Goal: Information Seeking & Learning: Learn about a topic

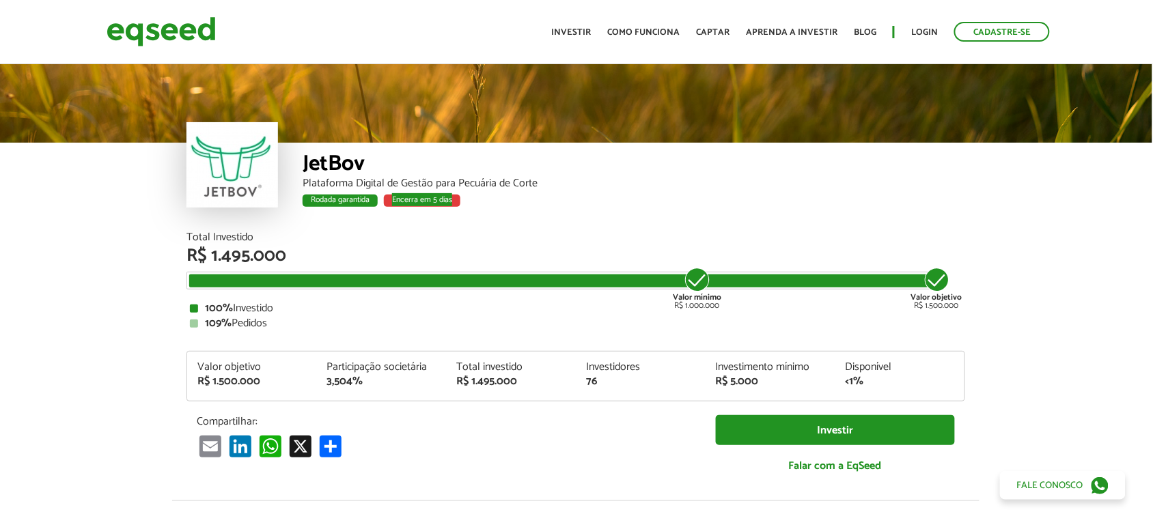
scroll to position [0, 1]
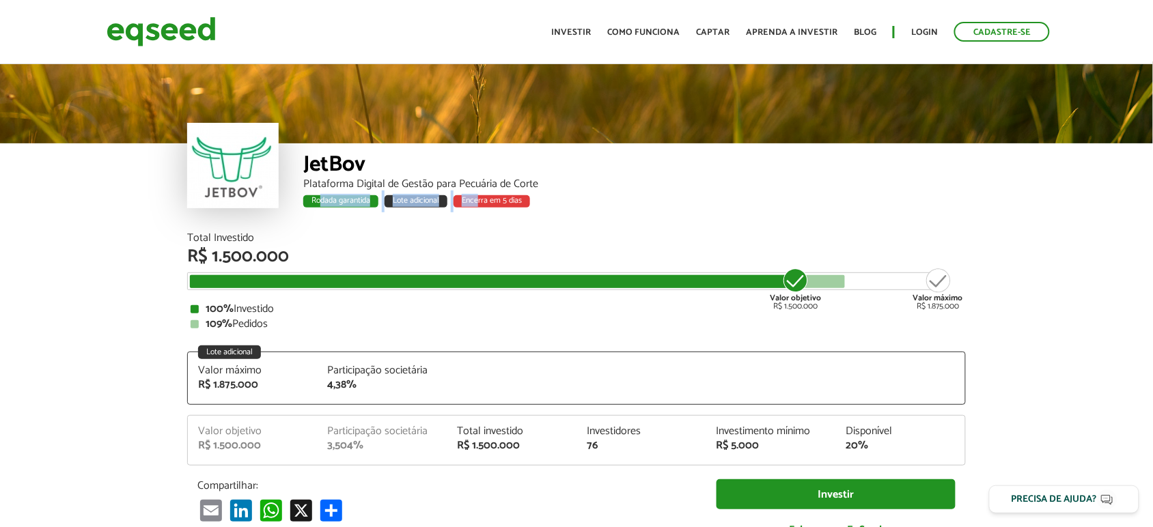
drag, startPoint x: 322, startPoint y: 204, endPoint x: 315, endPoint y: 258, distance: 54.5
click at [477, 204] on div "Rodada garantida Lote adicional Encerra em 5 dias" at bounding box center [634, 204] width 663 height 18
click at [257, 279] on div at bounding box center [491, 281] width 602 height 13
drag, startPoint x: 195, startPoint y: 393, endPoint x: 243, endPoint y: 344, distance: 69.1
click at [277, 380] on div "Valor máximo R$ 1.875.000 Participação societária 4,38%" at bounding box center [576, 384] width 777 height 39
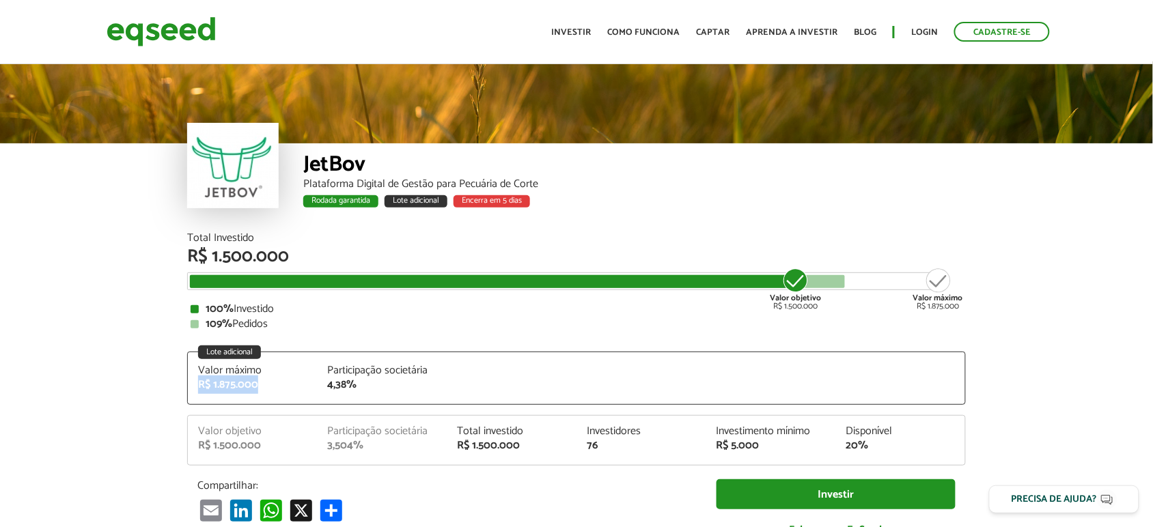
drag, startPoint x: 193, startPoint y: 306, endPoint x: 299, endPoint y: 321, distance: 107.6
click at [299, 321] on div "100% Investido 109% Pedidos" at bounding box center [577, 317] width 772 height 26
click at [299, 321] on div "109% Pedidos" at bounding box center [577, 324] width 772 height 11
